Goal: Information Seeking & Learning: Learn about a topic

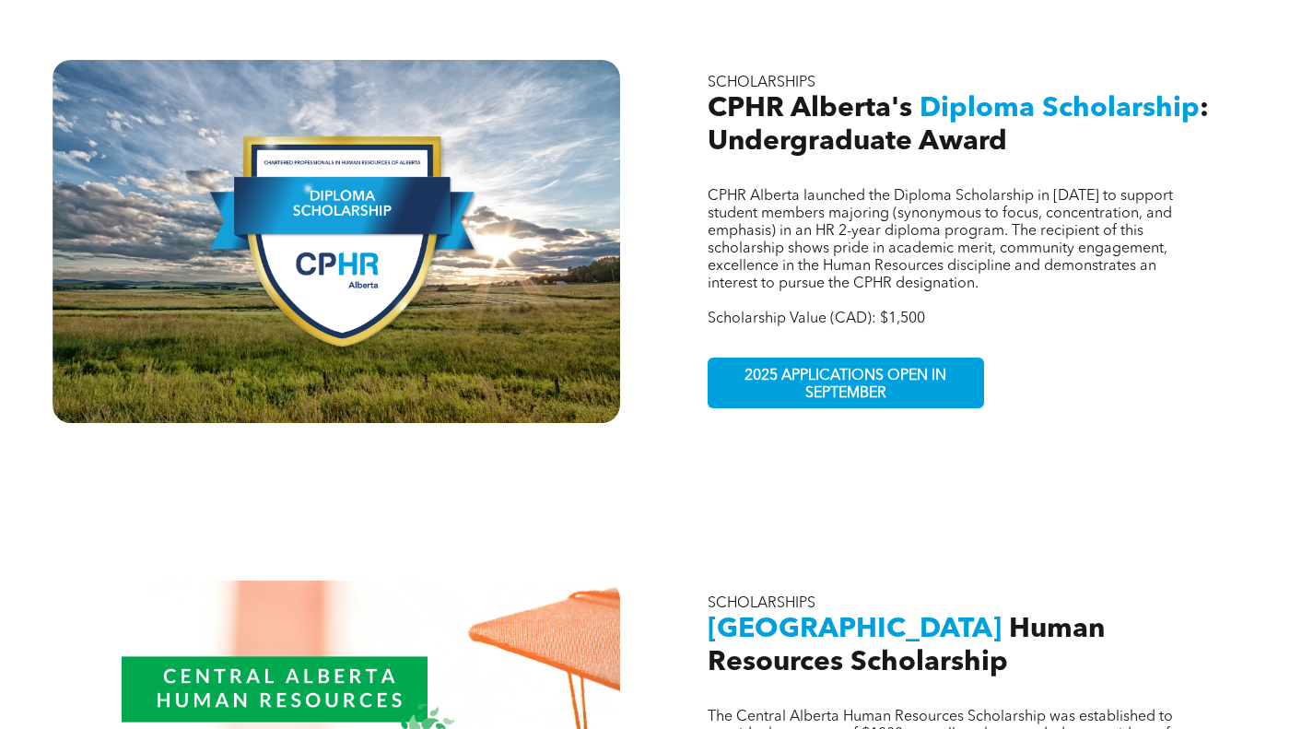
scroll to position [1567, 0]
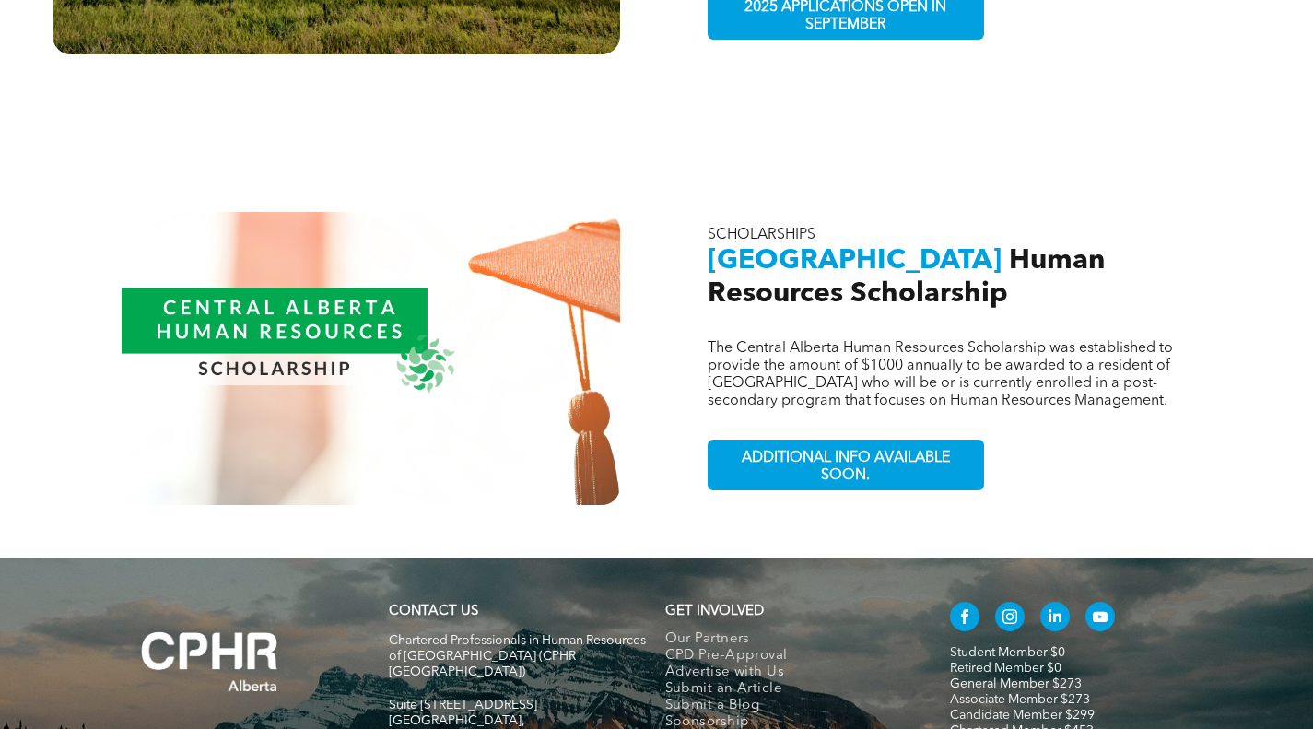
click at [719, 247] on span "[GEOGRAPHIC_DATA]" at bounding box center [855, 261] width 294 height 28
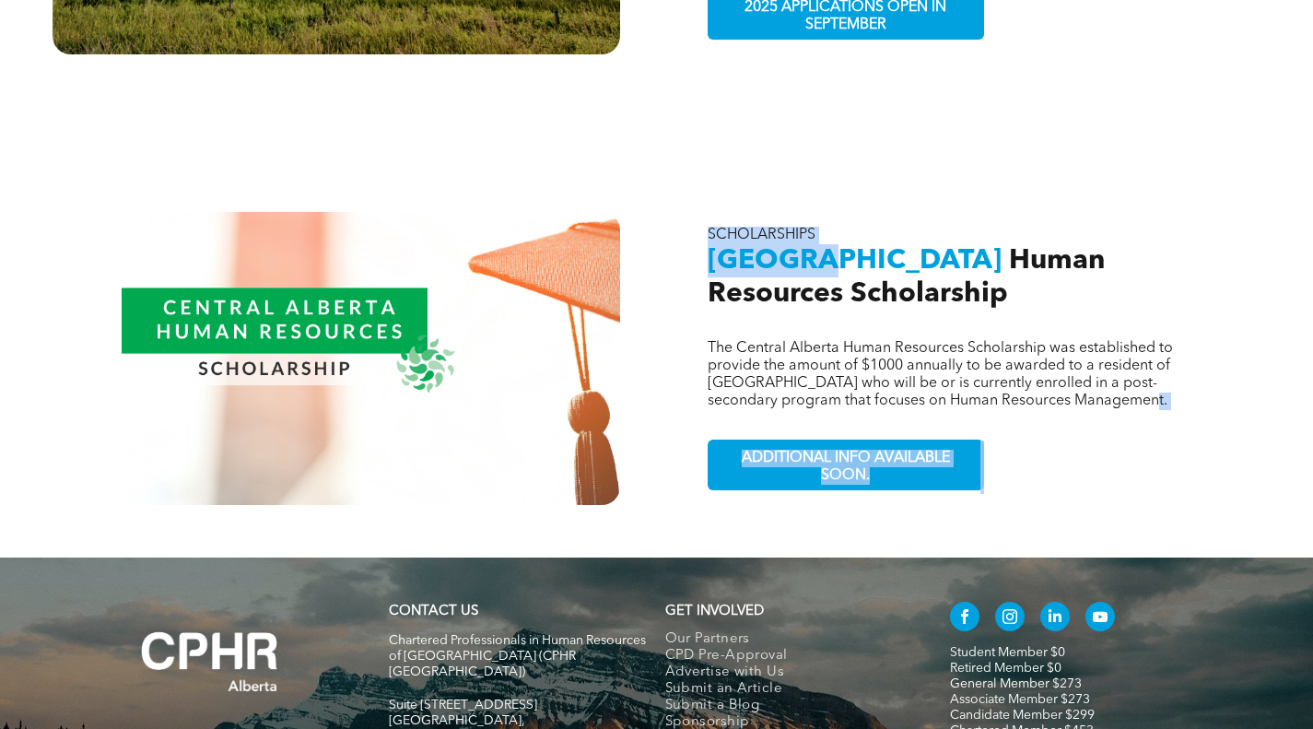
drag, startPoint x: 719, startPoint y: 236, endPoint x: 1100, endPoint y: 373, distance: 404.7
click at [1100, 373] on div "The Central Alberta Human Resources Scholarship was established to provide the …" at bounding box center [977, 358] width 568 height 293
click at [1099, 383] on div "The Central Alberta Human Resources Scholarship was established to provide the …" at bounding box center [977, 358] width 568 height 293
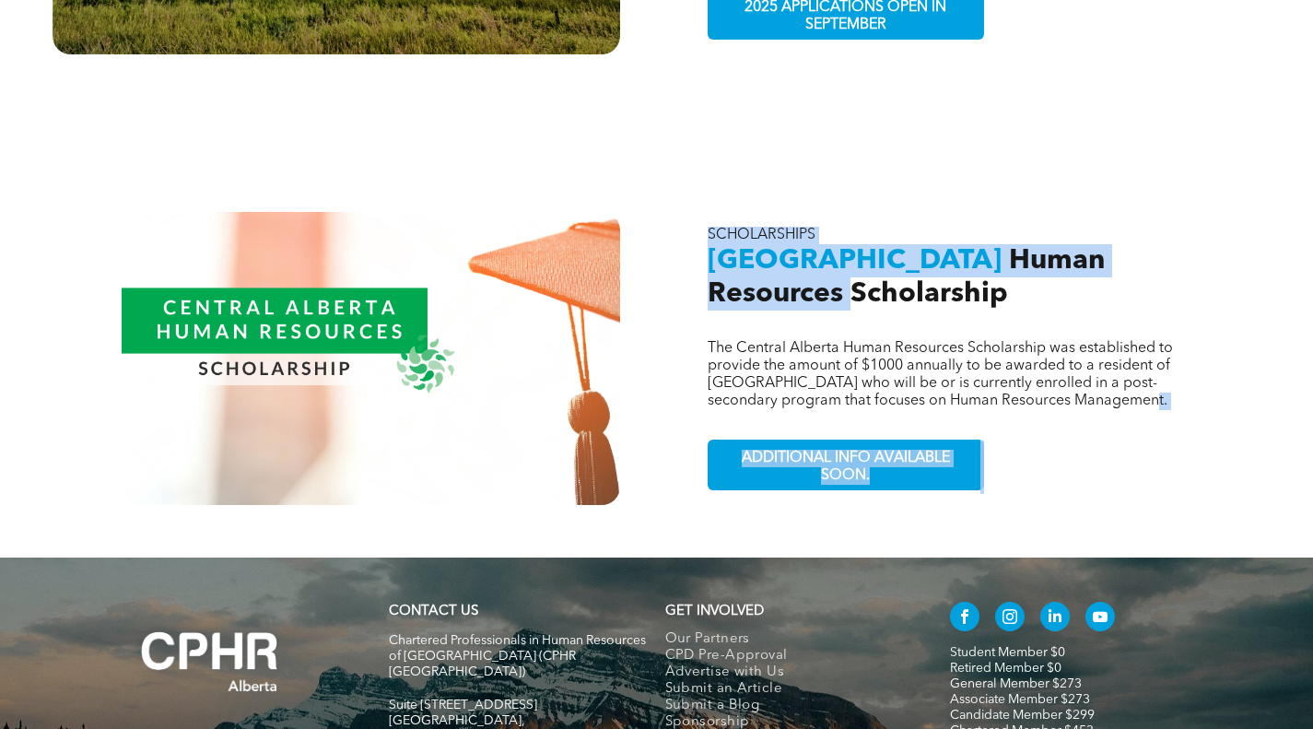
drag, startPoint x: 1112, startPoint y: 371, endPoint x: 715, endPoint y: 245, distance: 415.7
click at [715, 245] on div "The Central Alberta Human Resources Scholarship was established to provide the …" at bounding box center [977, 358] width 568 height 293
click at [701, 289] on div "The Central Alberta Human Resources Scholarship was established to provide the …" at bounding box center [977, 358] width 568 height 293
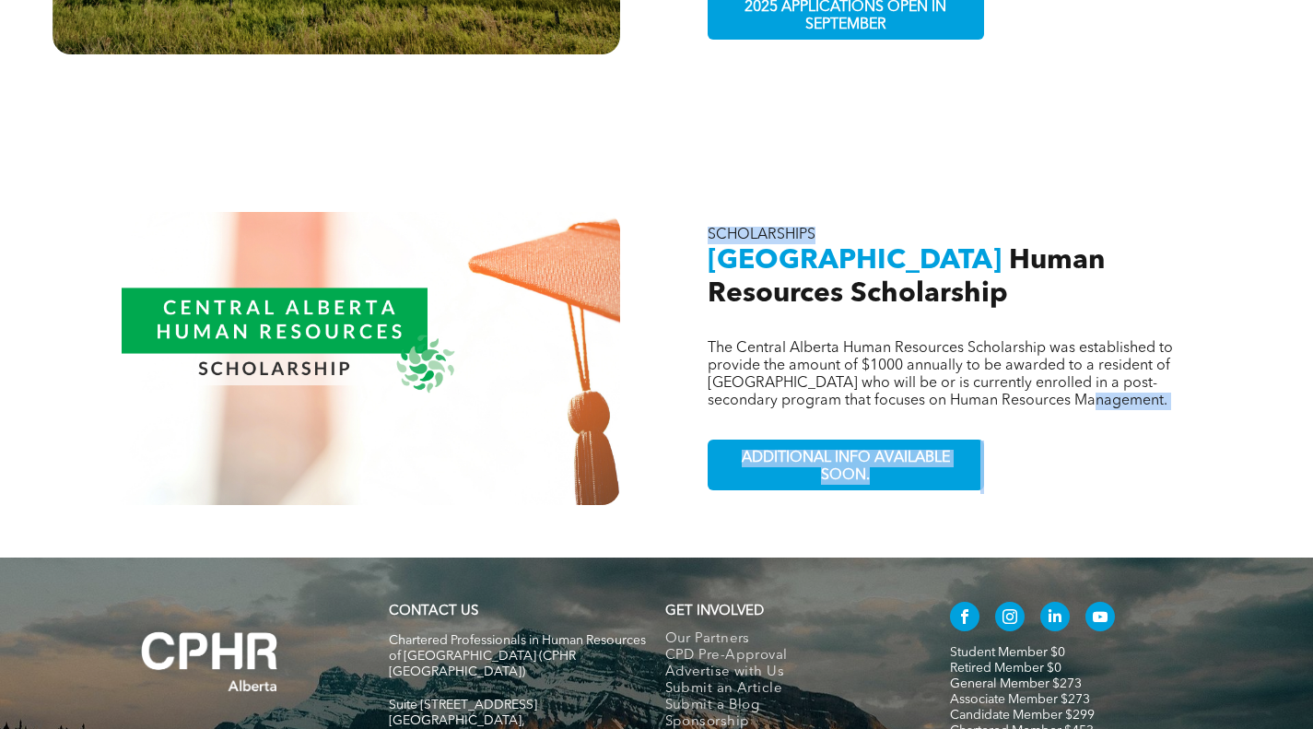
drag, startPoint x: 709, startPoint y: 226, endPoint x: 1039, endPoint y: 382, distance: 365.3
click at [1036, 380] on div "The Central Alberta Human Resources Scholarship was established to provide the …" at bounding box center [977, 358] width 568 height 293
click at [1044, 390] on div "The Central Alberta Human Resources Scholarship was established to provide the …" at bounding box center [977, 358] width 568 height 293
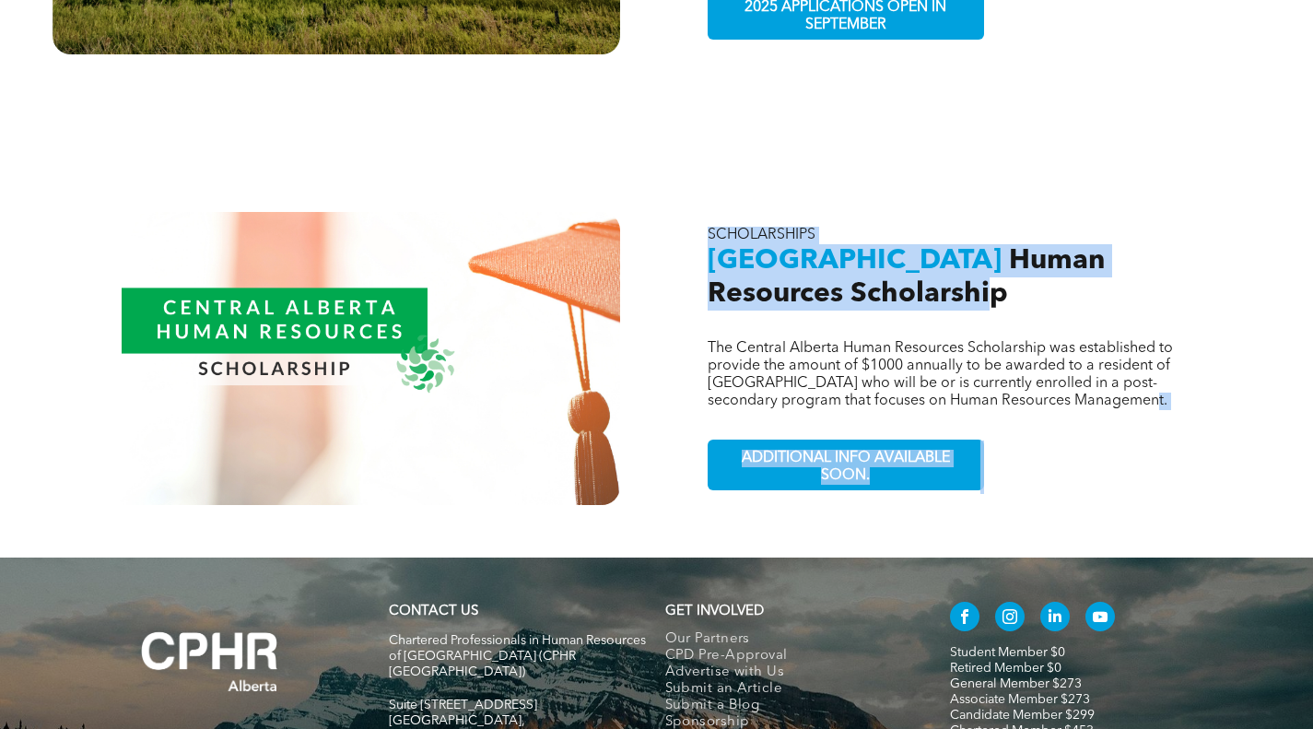
drag, startPoint x: 1130, startPoint y: 379, endPoint x: 843, endPoint y: 288, distance: 300.5
click at [843, 288] on div "The Central Alberta Human Resources Scholarship was established to provide the …" at bounding box center [977, 358] width 568 height 293
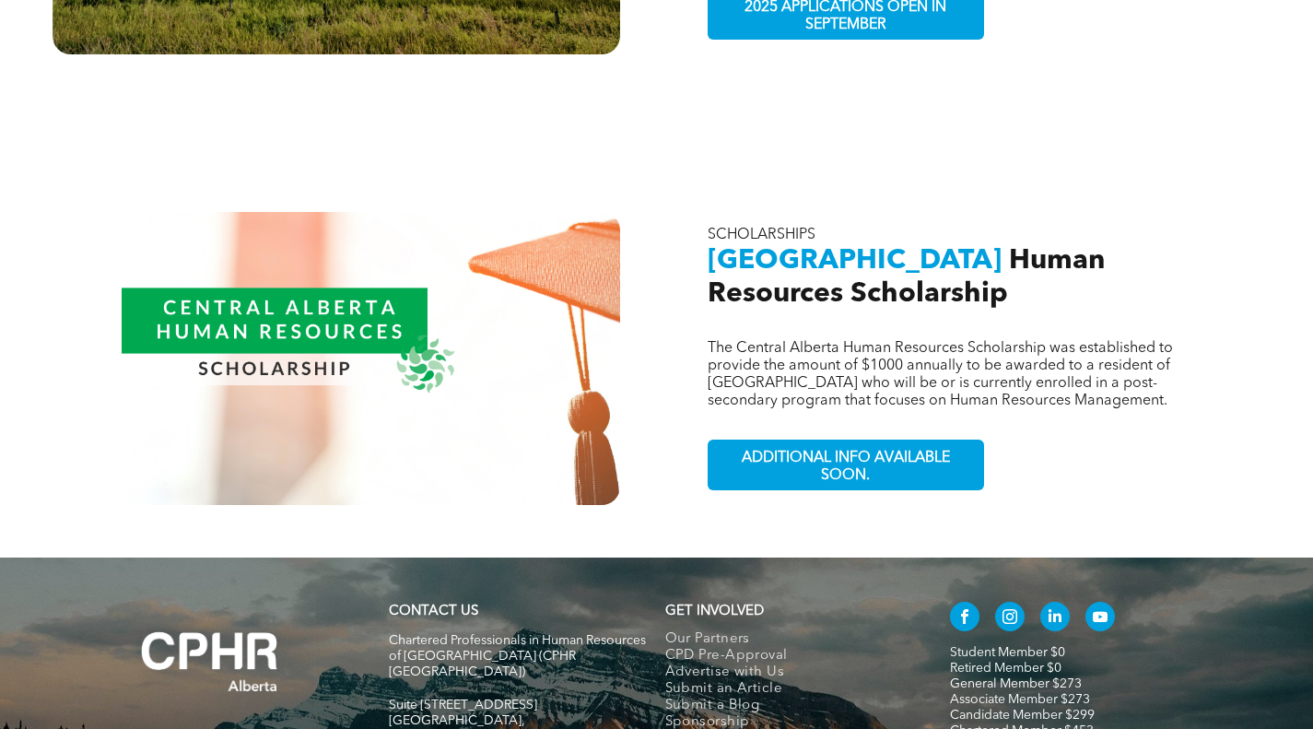
click at [943, 258] on h2 "Central Alberta Human Resources Scholarship" at bounding box center [977, 277] width 538 height 66
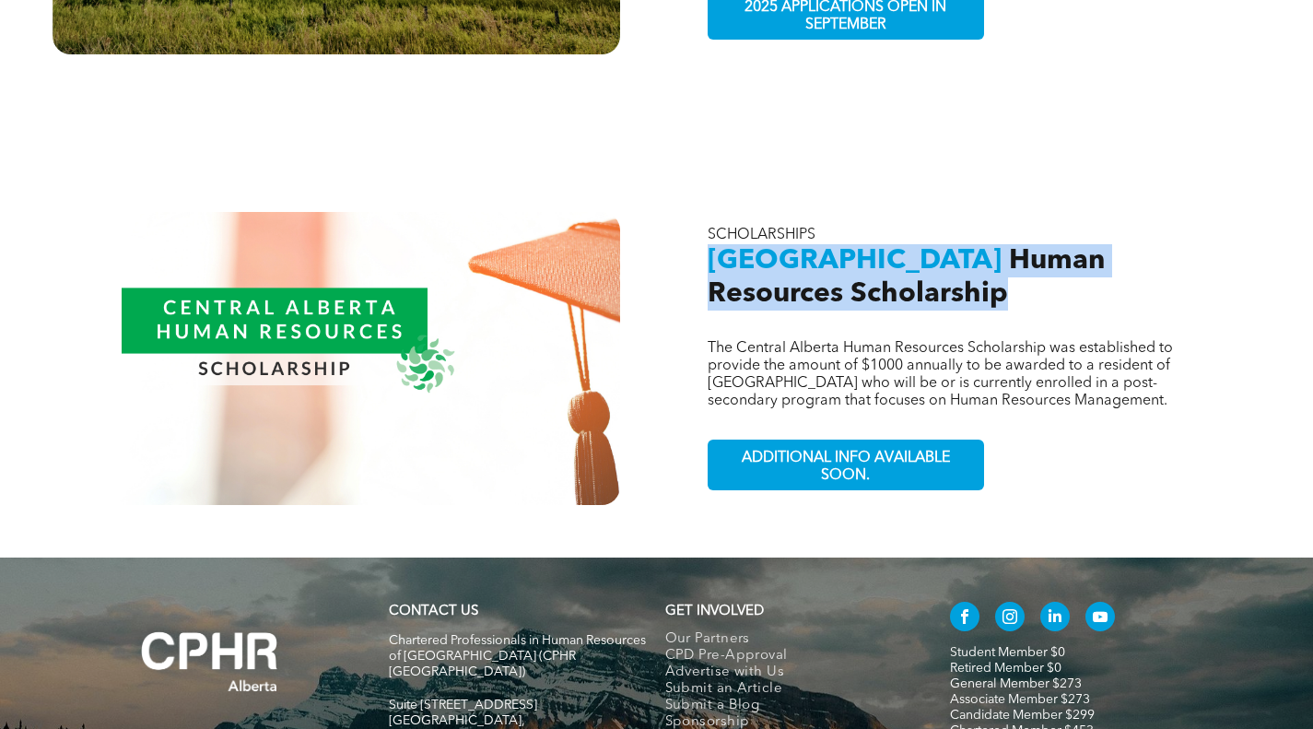
drag, startPoint x: 900, startPoint y: 262, endPoint x: 712, endPoint y: 222, distance: 192.1
click at [712, 244] on h2 "Central Alberta Human Resources Scholarship" at bounding box center [977, 277] width 538 height 66
copy h2 "Central Alberta Human Resources Scholarship"
